Goal: Communication & Community: Share content

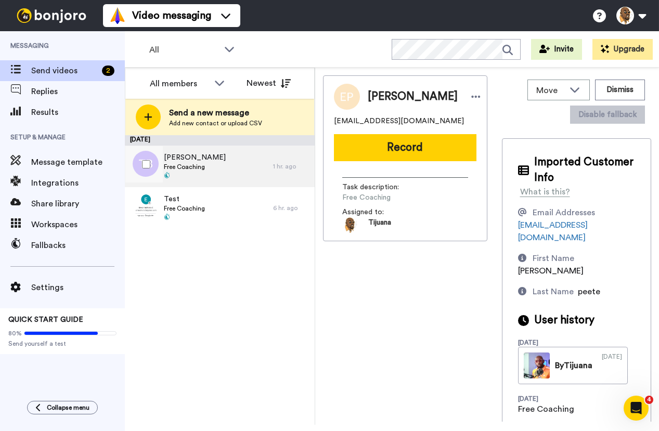
click at [204, 153] on div "[PERSON_NAME] Free Coaching" at bounding box center [199, 167] width 148 height 42
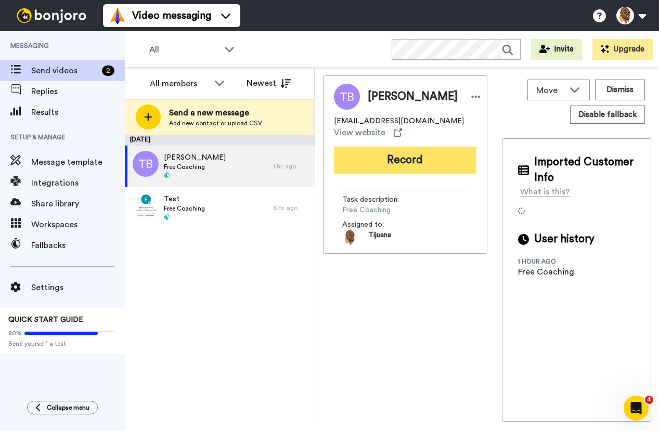
click at [401, 161] on button "Record" at bounding box center [405, 160] width 142 height 27
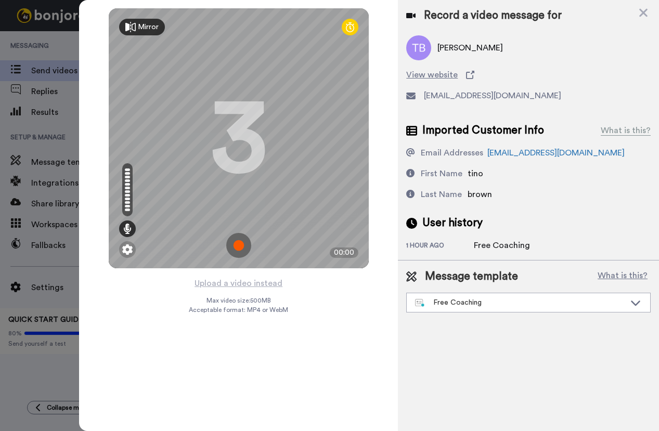
click at [238, 242] on img at bounding box center [238, 245] width 25 height 25
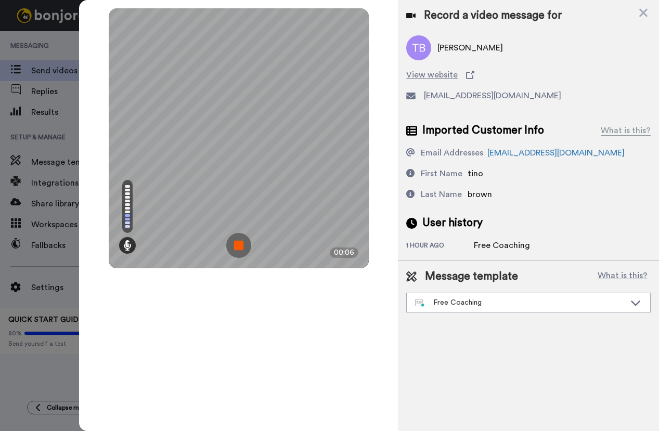
click at [239, 240] on img at bounding box center [238, 245] width 25 height 25
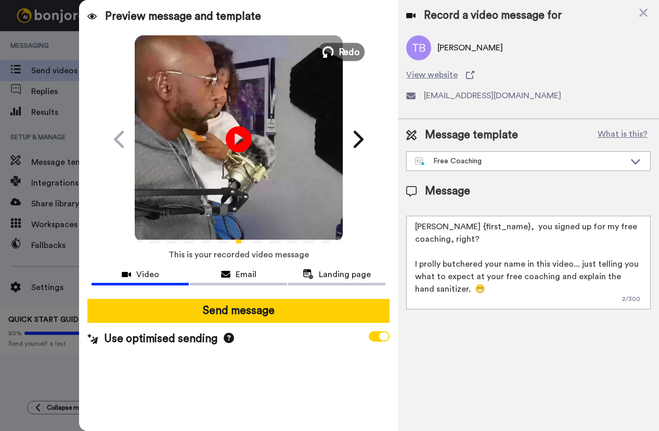
click at [337, 43] on button "Redo" at bounding box center [341, 52] width 47 height 18
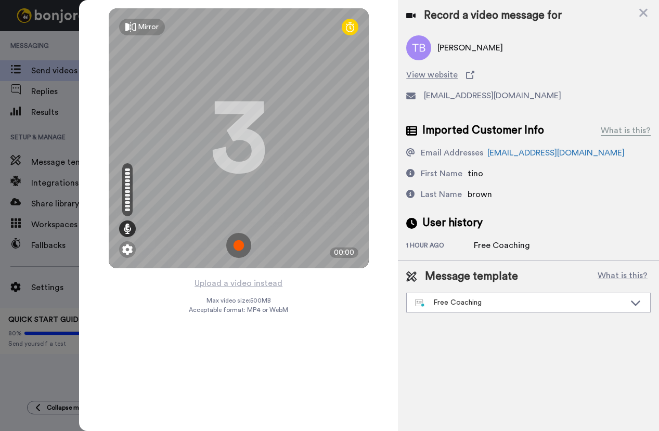
click at [125, 23] on div "Mirror" at bounding box center [142, 27] width 46 height 17
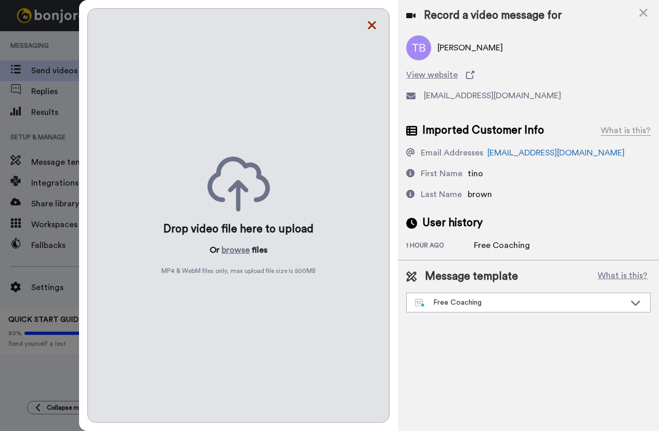
click at [370, 25] on icon at bounding box center [372, 25] width 10 height 13
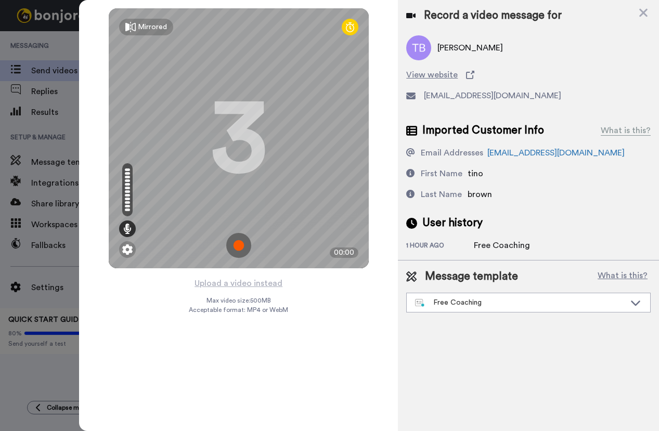
click at [237, 244] on img at bounding box center [238, 245] width 25 height 25
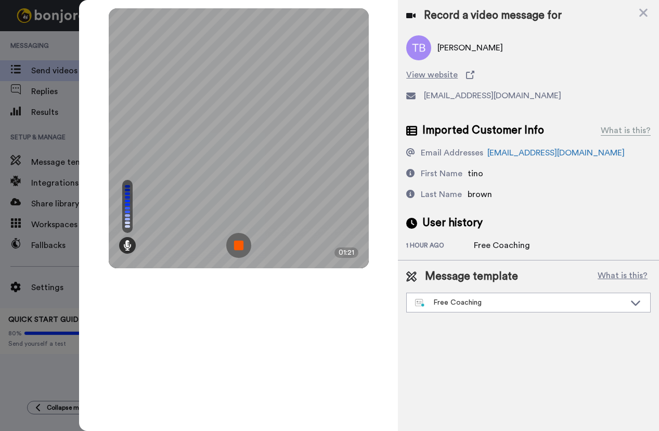
click at [242, 240] on img at bounding box center [238, 245] width 25 height 25
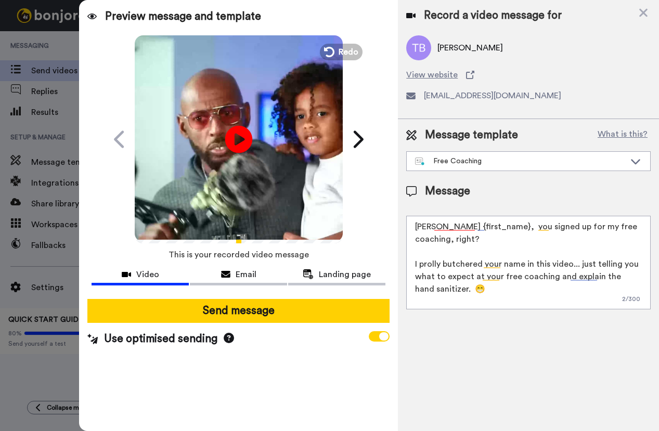
click at [235, 134] on icon "Play/Pause" at bounding box center [239, 138] width 28 height 49
